Goal: Task Accomplishment & Management: Use online tool/utility

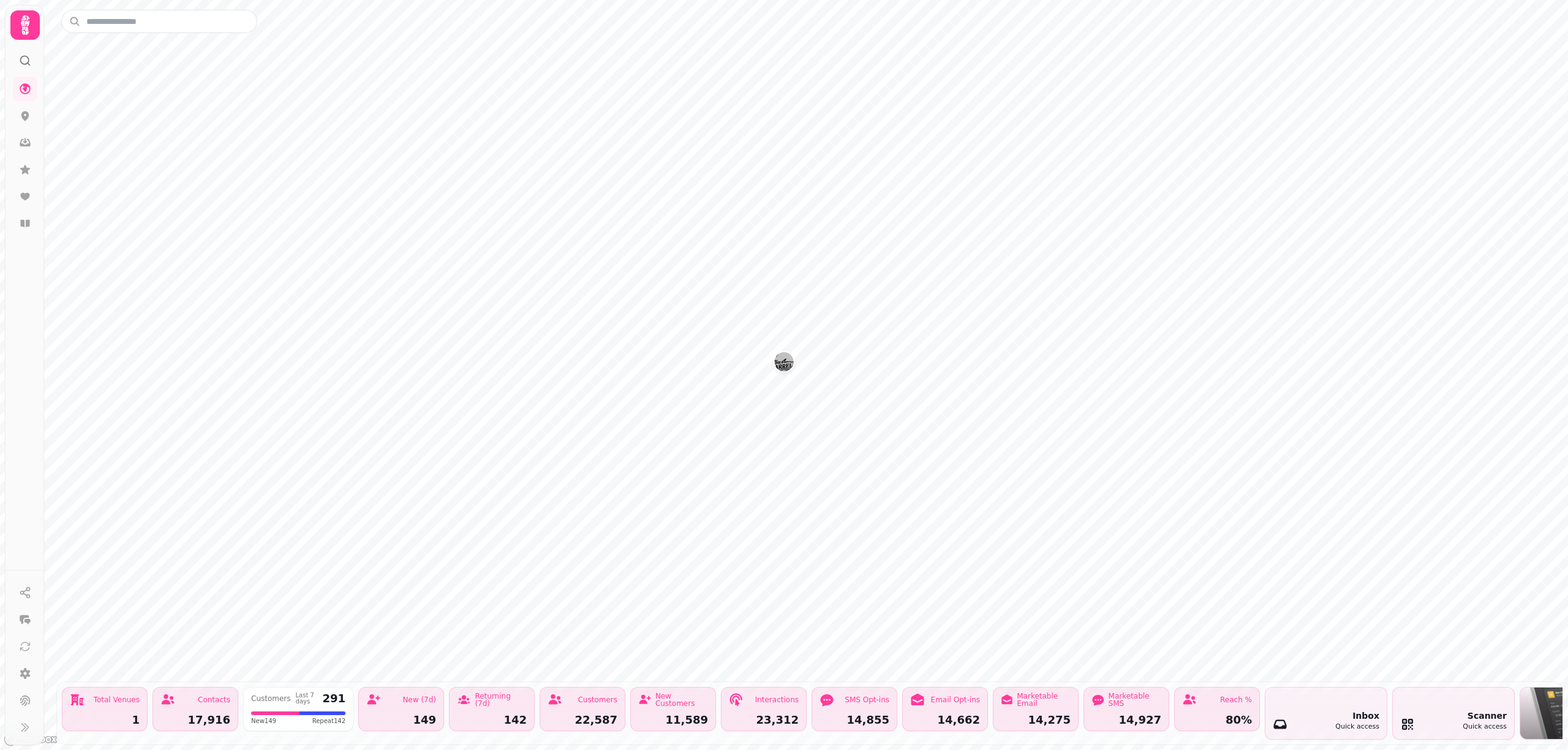
click at [784, 369] on img "The Barrelman" at bounding box center [784, 361] width 19 height 19
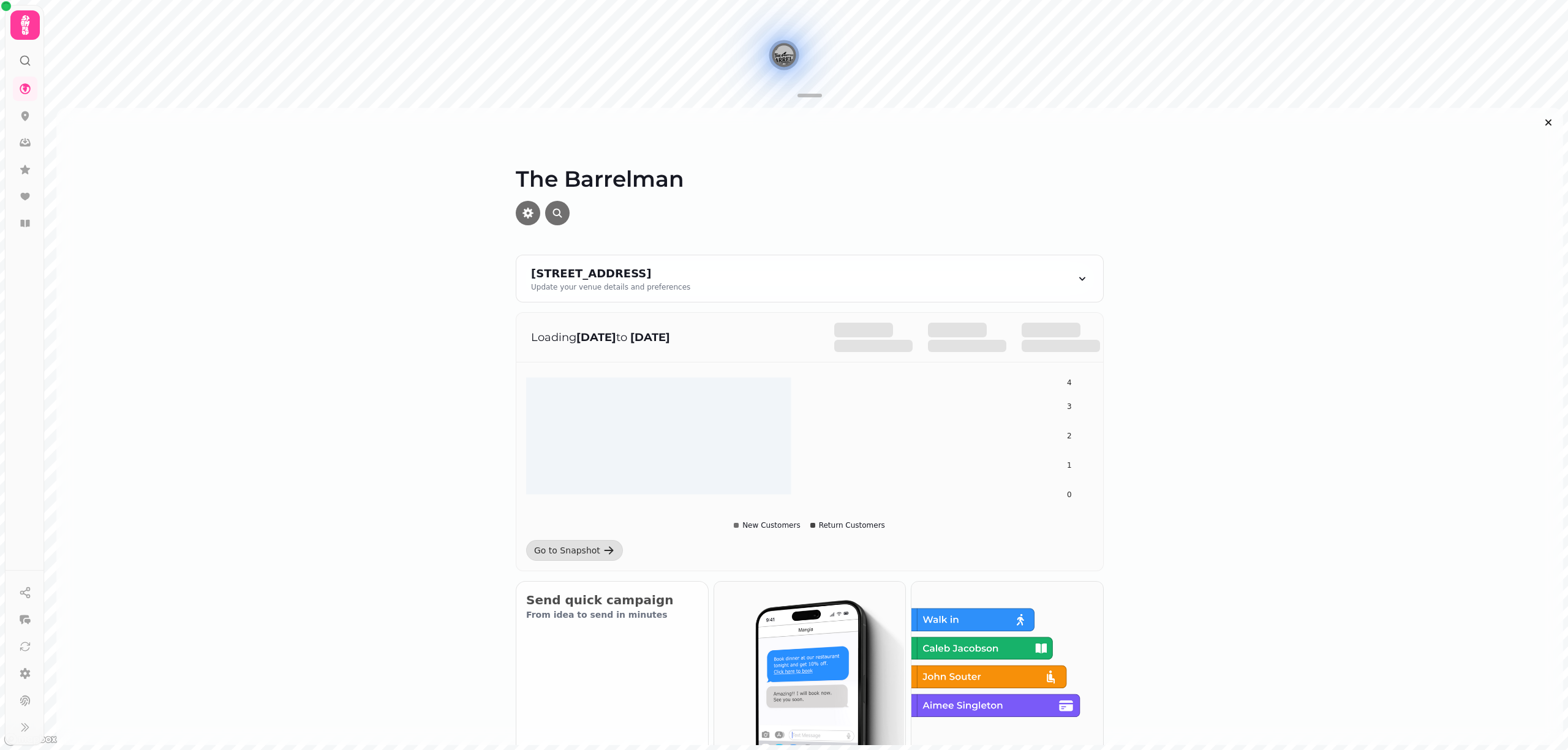
click at [941, 616] on img at bounding box center [1006, 676] width 192 height 192
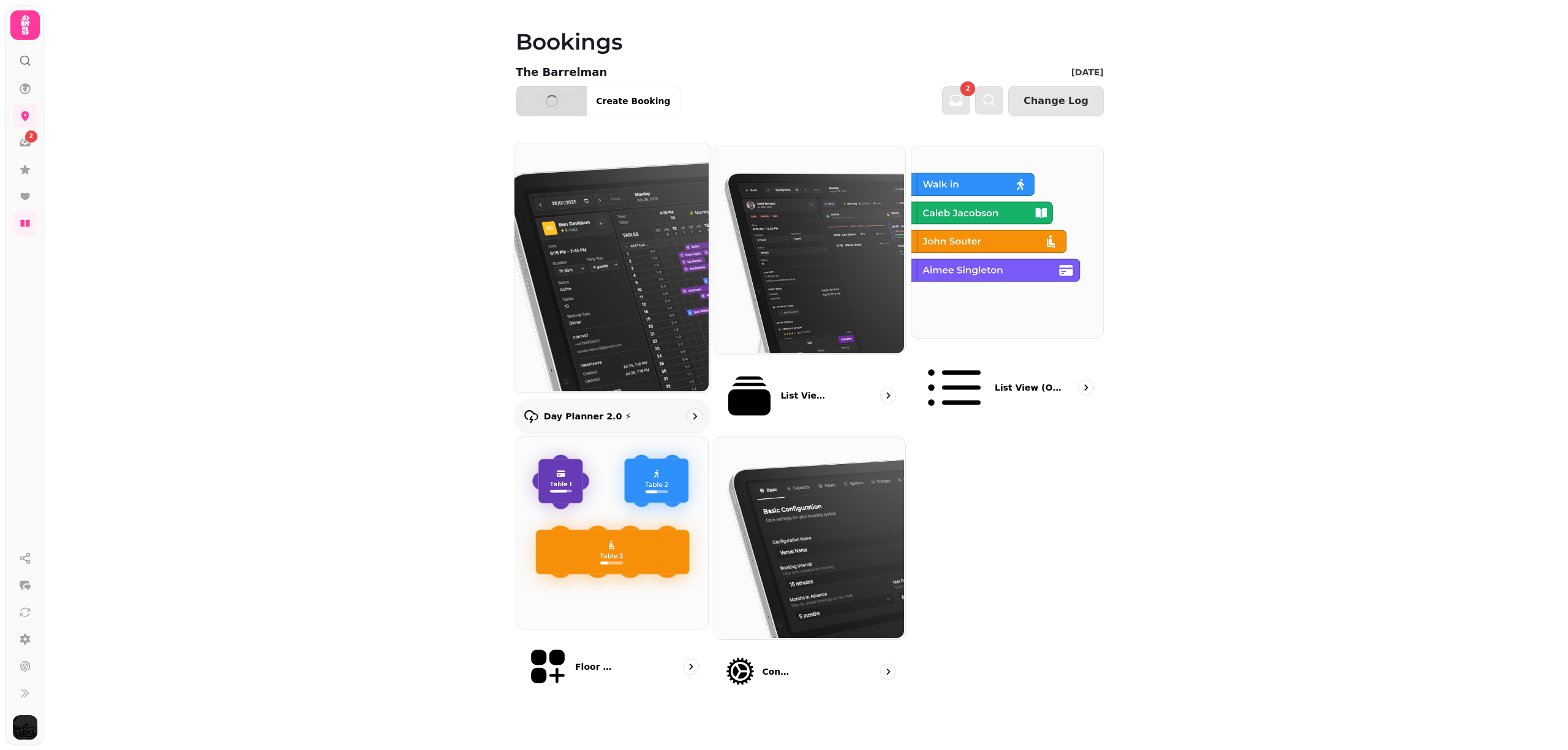
click at [628, 309] on img at bounding box center [611, 267] width 195 height 249
